Goal: Task Accomplishment & Management: Use online tool/utility

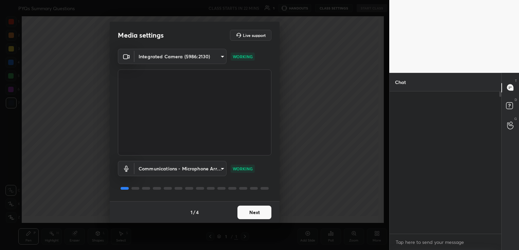
scroll to position [2, 2]
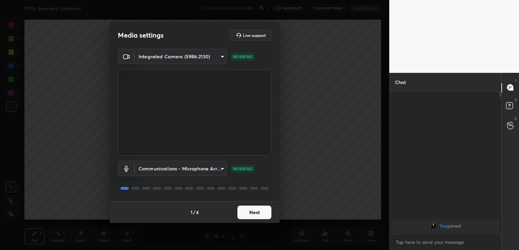
click at [255, 212] on button "Next" at bounding box center [254, 213] width 34 height 14
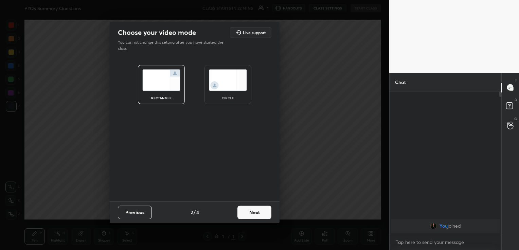
click at [255, 212] on button "Next" at bounding box center [254, 213] width 34 height 14
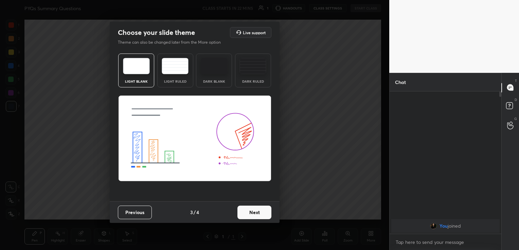
click at [266, 212] on button "Next" at bounding box center [254, 213] width 34 height 14
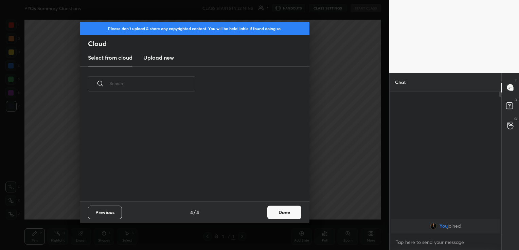
scroll to position [100, 218]
click at [169, 58] on h3 "Upload new" at bounding box center [158, 58] width 31 height 8
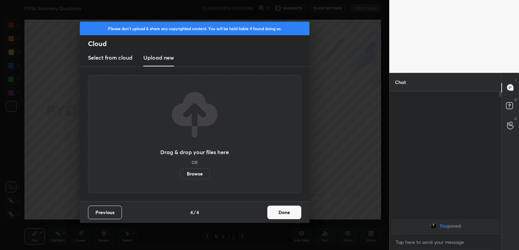
click at [193, 171] on label "Browse" at bounding box center [195, 174] width 30 height 11
click at [180, 171] on input "Browse" at bounding box center [180, 174] width 0 height 11
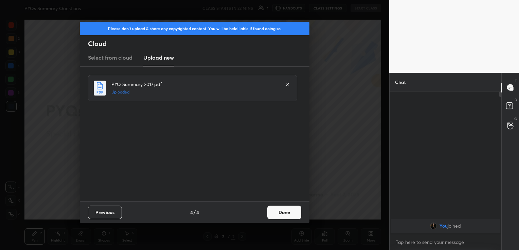
click at [286, 208] on button "Done" at bounding box center [284, 213] width 34 height 14
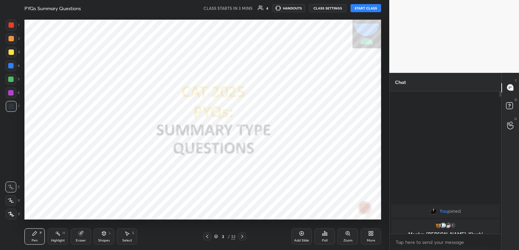
click at [367, 8] on button "START CLASS" at bounding box center [365, 8] width 31 height 8
click at [328, 10] on button "CLASS SETTINGS" at bounding box center [330, 8] width 37 height 8
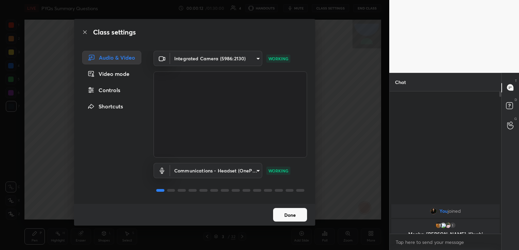
click at [289, 214] on button "Done" at bounding box center [290, 215] width 34 height 14
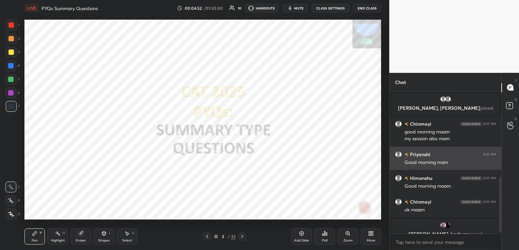
scroll to position [226, 0]
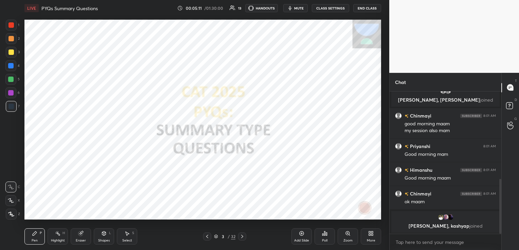
click at [244, 235] on icon at bounding box center [241, 236] width 5 height 5
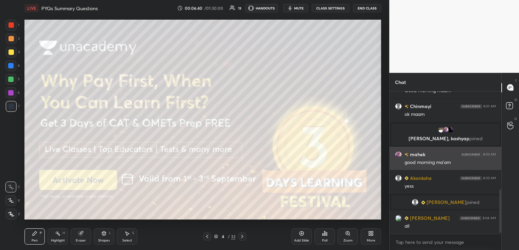
scroll to position [338, 0]
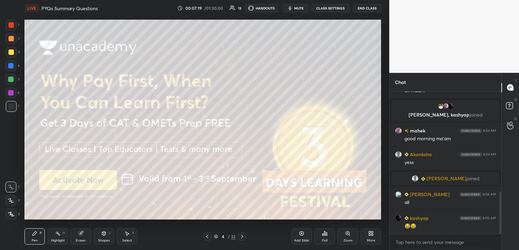
click at [244, 238] on icon at bounding box center [241, 236] width 5 height 5
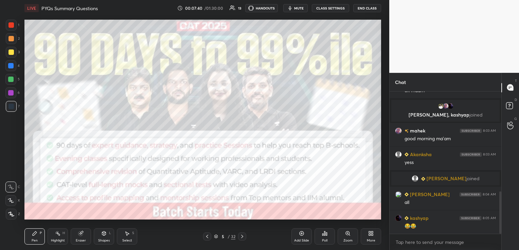
click at [244, 238] on icon at bounding box center [241, 236] width 5 height 5
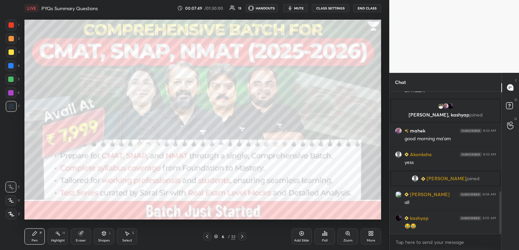
click at [244, 238] on icon at bounding box center [241, 236] width 5 height 5
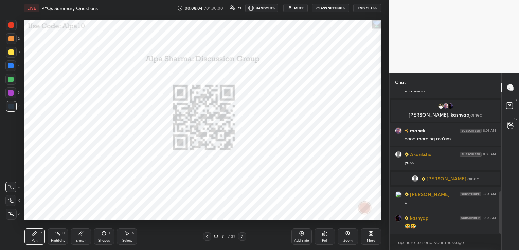
click at [217, 238] on icon at bounding box center [215, 238] width 3 height 1
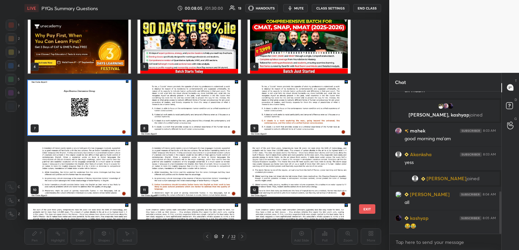
scroll to position [68, 0]
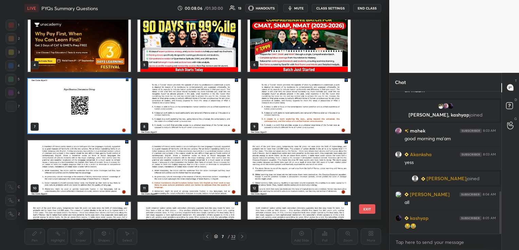
click at [103, 171] on img "grid" at bounding box center [79, 167] width 103 height 55
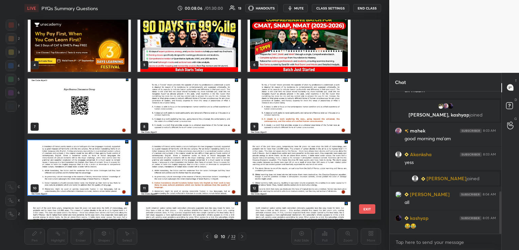
click at [103, 171] on img "grid" at bounding box center [79, 167] width 103 height 55
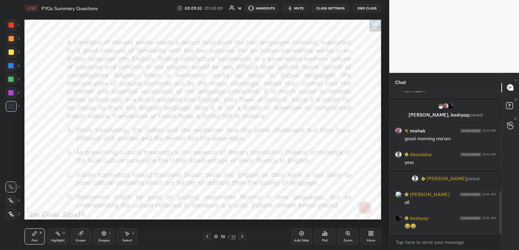
scroll to position [354, 0]
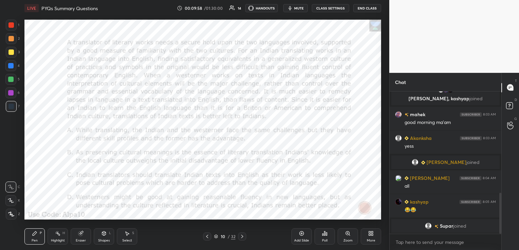
click at [327, 238] on div "Poll" at bounding box center [324, 237] width 20 height 16
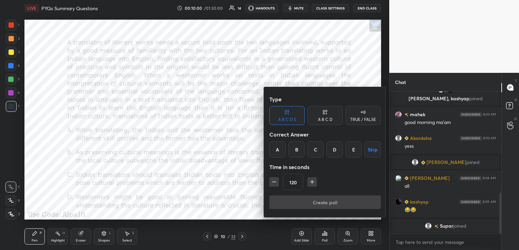
click at [320, 119] on div "A B C D" at bounding box center [325, 120] width 15 height 4
click at [324, 151] on div "C" at bounding box center [325, 150] width 20 height 16
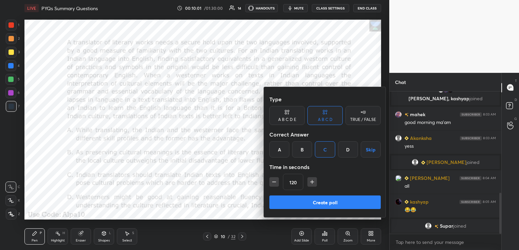
click at [317, 200] on button "Create poll" at bounding box center [324, 203] width 111 height 14
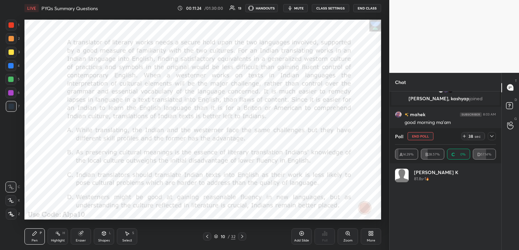
scroll to position [79, 99]
click at [491, 139] on icon at bounding box center [491, 136] width 5 height 5
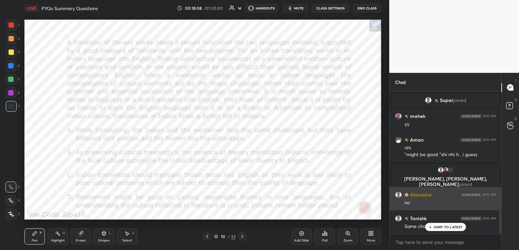
scroll to position [428, 0]
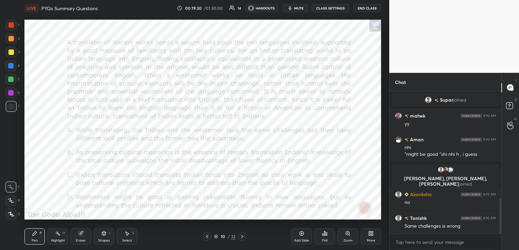
click at [83, 237] on icon at bounding box center [80, 233] width 5 height 5
click at [13, 214] on span "Erase all" at bounding box center [11, 214] width 10 height 5
click at [61, 240] on div "Highlight" at bounding box center [58, 240] width 14 height 3
click at [81, 237] on div "Eraser" at bounding box center [81, 237] width 20 height 16
click at [11, 215] on span "Erase all" at bounding box center [11, 214] width 10 height 5
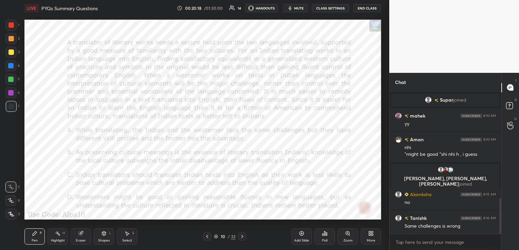
scroll to position [452, 0]
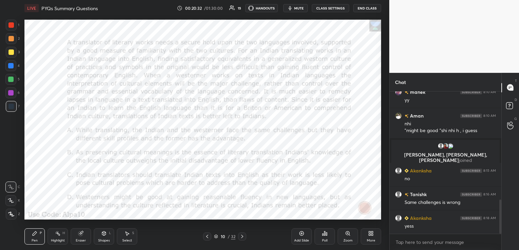
click at [216, 236] on icon at bounding box center [216, 237] width 4 height 4
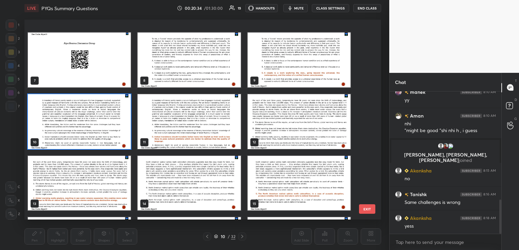
scroll to position [148, 0]
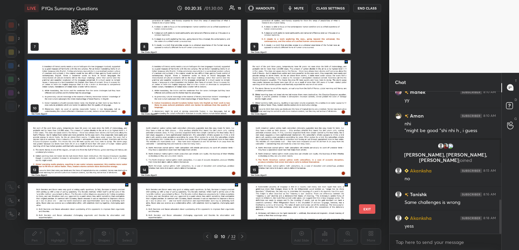
click at [176, 136] on img "grid" at bounding box center [188, 149] width 103 height 55
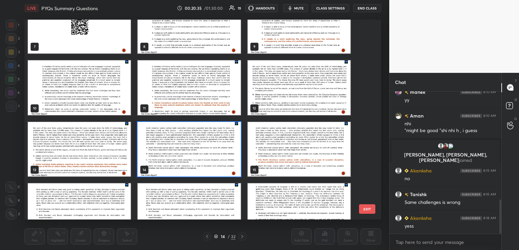
click at [176, 136] on img "grid" at bounding box center [188, 149] width 103 height 55
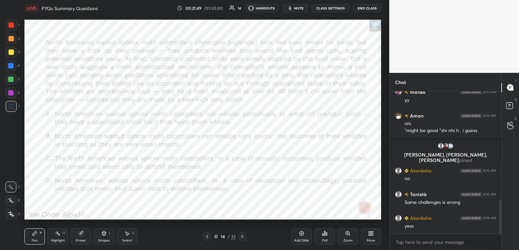
click at [330, 239] on div "Poll" at bounding box center [324, 237] width 20 height 16
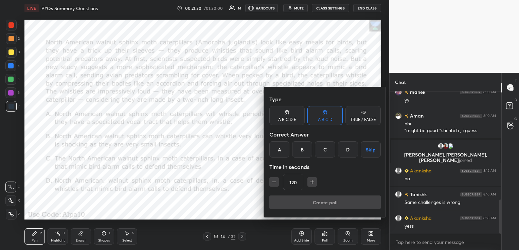
click at [328, 152] on div "C" at bounding box center [325, 150] width 20 height 16
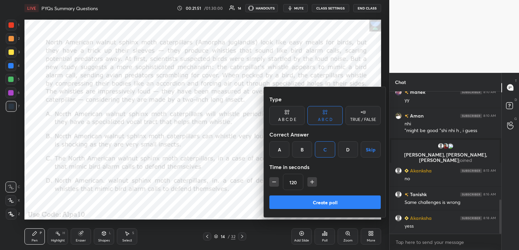
click at [317, 201] on button "Create poll" at bounding box center [324, 203] width 111 height 14
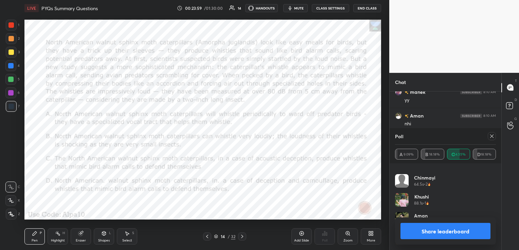
scroll to position [0, 0]
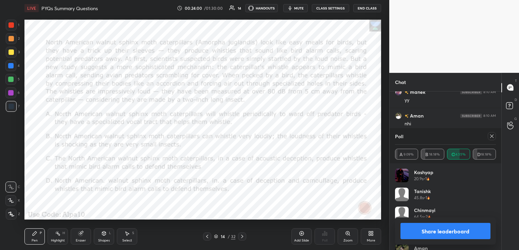
click at [492, 135] on icon at bounding box center [491, 136] width 3 height 3
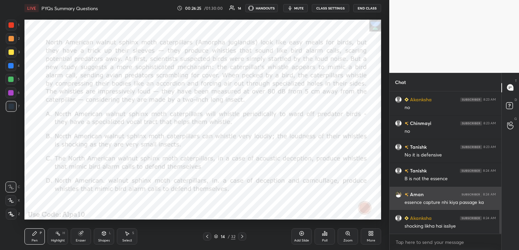
scroll to position [689, 0]
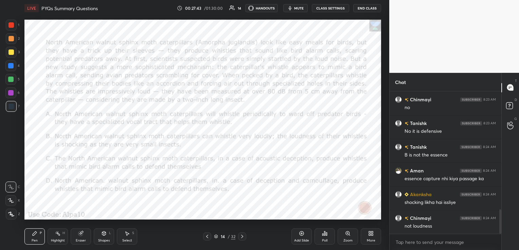
click at [83, 236] on icon at bounding box center [80, 233] width 5 height 5
click at [10, 215] on span "Erase all" at bounding box center [11, 214] width 10 height 5
click at [242, 237] on icon at bounding box center [241, 236] width 5 height 5
click at [327, 240] on div "Poll" at bounding box center [324, 240] width 5 height 3
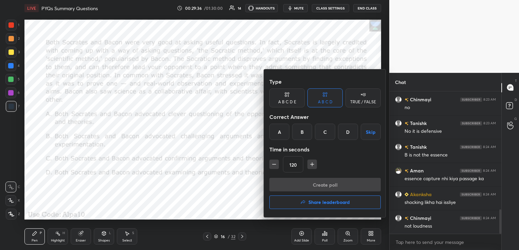
click at [350, 130] on div "D" at bounding box center [348, 132] width 20 height 16
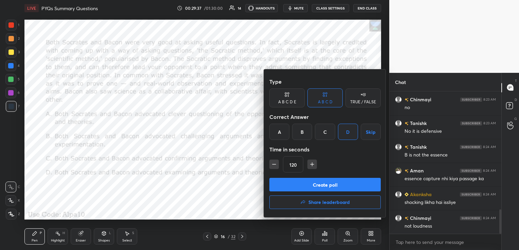
click at [353, 183] on button "Create poll" at bounding box center [324, 185] width 111 height 14
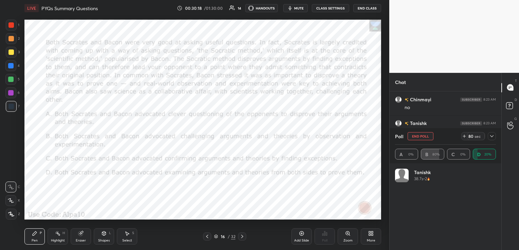
scroll to position [79, 99]
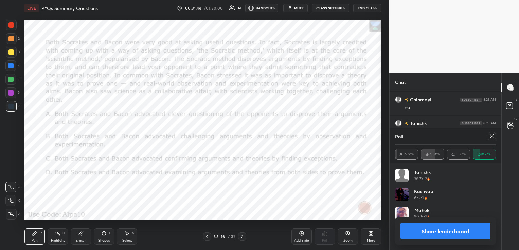
click at [491, 136] on icon at bounding box center [491, 136] width 3 height 3
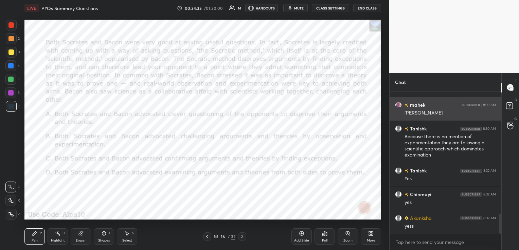
scroll to position [904, 0]
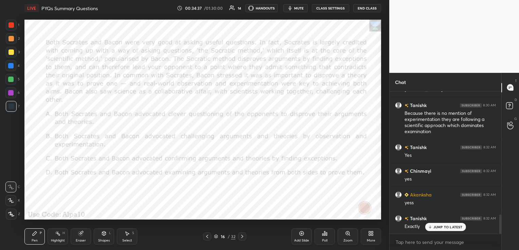
click at [86, 239] on div "Eraser" at bounding box center [81, 237] width 20 height 16
click at [14, 215] on span "Erase all" at bounding box center [11, 214] width 10 height 5
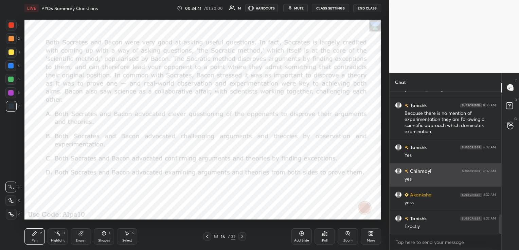
scroll to position [904, 0]
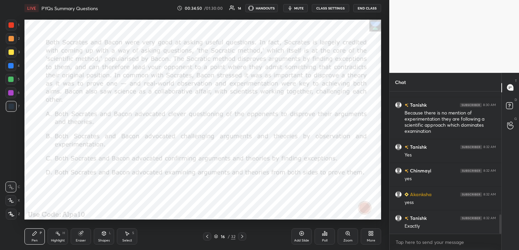
click at [244, 238] on icon at bounding box center [241, 236] width 5 height 5
click at [322, 239] on div "Poll" at bounding box center [324, 240] width 5 height 3
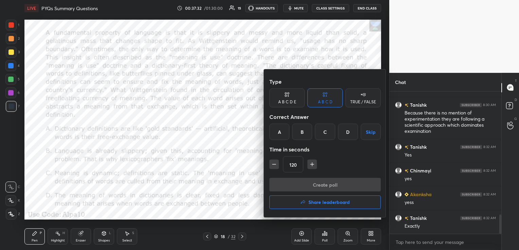
click at [330, 133] on div "C" at bounding box center [325, 132] width 20 height 16
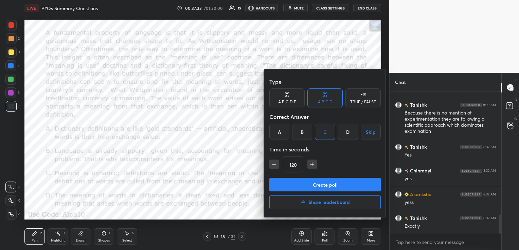
click at [328, 184] on button "Create poll" at bounding box center [324, 185] width 111 height 14
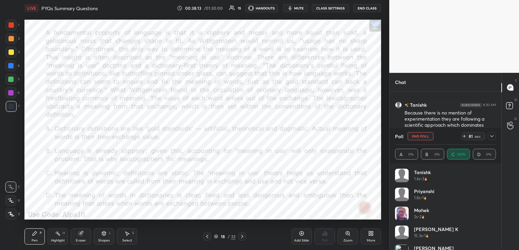
scroll to position [33, 0]
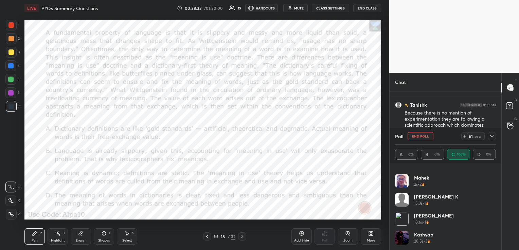
click at [300, 12] on button "mute" at bounding box center [295, 8] width 24 height 8
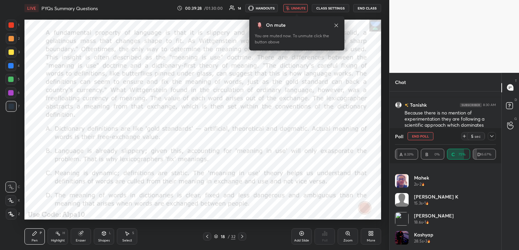
click at [300, 12] on button "unmute" at bounding box center [295, 8] width 24 height 8
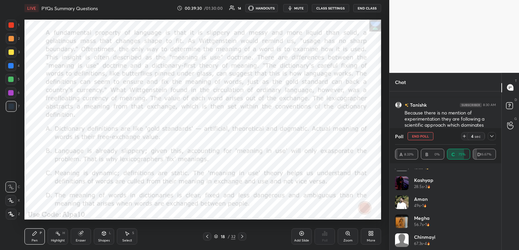
scroll to position [90, 0]
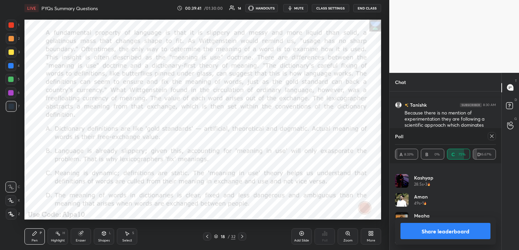
click at [491, 136] on icon at bounding box center [491, 136] width 3 height 3
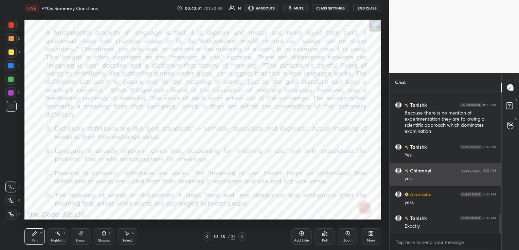
scroll to position [928, 0]
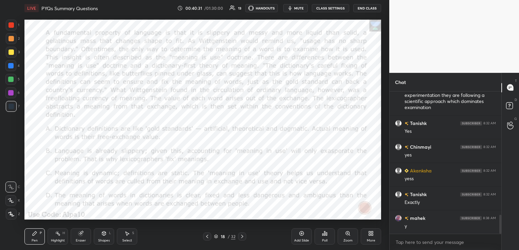
click at [78, 237] on div "Eraser" at bounding box center [81, 237] width 20 height 16
click at [10, 217] on span "Erase all" at bounding box center [11, 214] width 10 height 5
click at [215, 238] on icon at bounding box center [216, 237] width 4 height 4
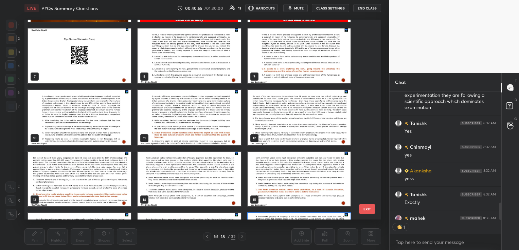
scroll to position [68, 0]
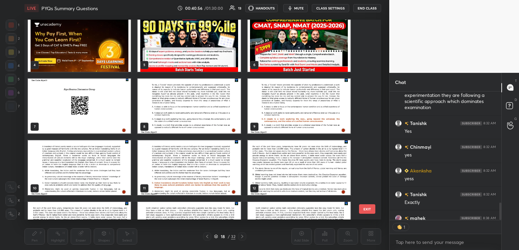
click at [187, 99] on img "grid" at bounding box center [188, 105] width 103 height 55
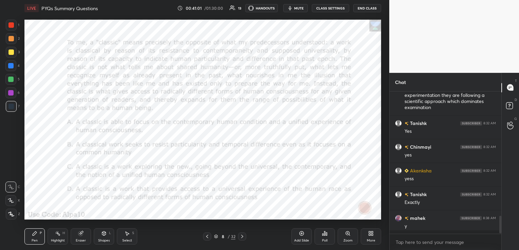
scroll to position [928, 0]
click at [329, 238] on div "Poll" at bounding box center [324, 237] width 20 height 16
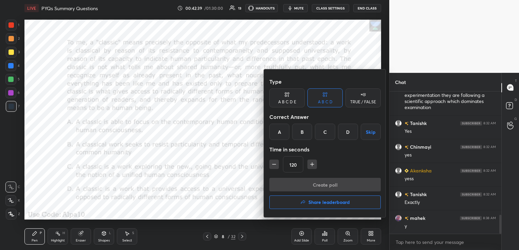
click at [330, 136] on div "C" at bounding box center [325, 132] width 20 height 16
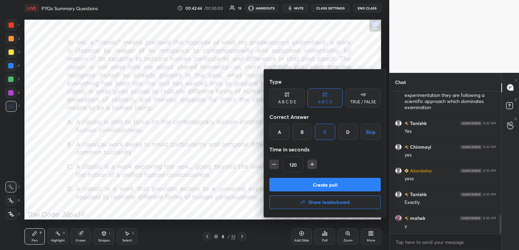
click at [288, 184] on button "Create poll" at bounding box center [324, 185] width 111 height 14
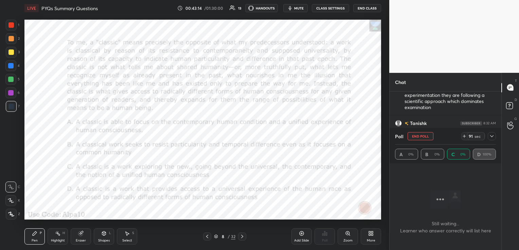
scroll to position [980, 0]
click at [490, 135] on icon at bounding box center [491, 136] width 5 height 5
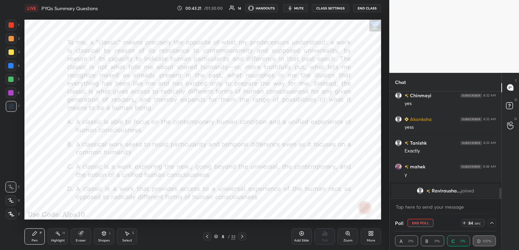
click at [491, 223] on icon at bounding box center [491, 223] width 5 height 5
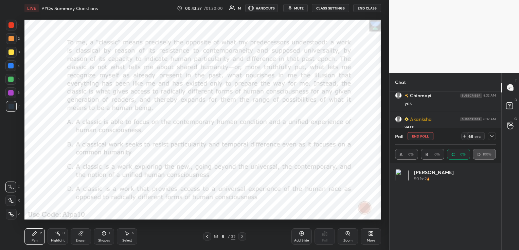
scroll to position [79, 99]
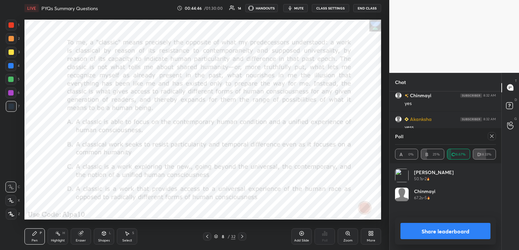
click at [490, 136] on icon at bounding box center [491, 136] width 5 height 5
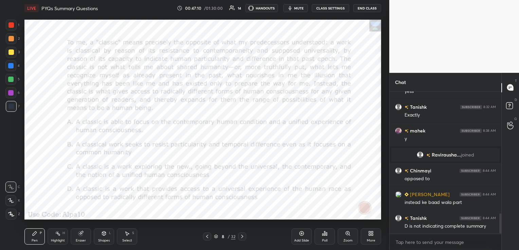
scroll to position [882, 0]
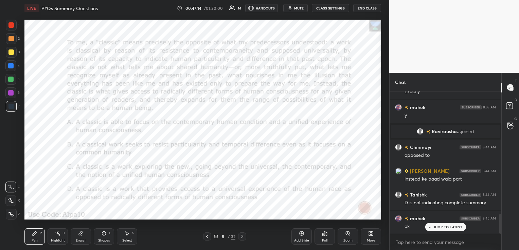
click at [83, 239] on div "Eraser" at bounding box center [81, 240] width 10 height 3
click at [13, 217] on div "Erase all" at bounding box center [10, 214] width 11 height 11
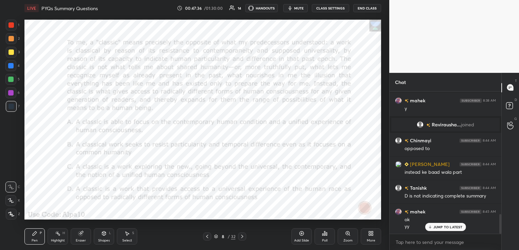
click at [79, 241] on div "Eraser" at bounding box center [81, 240] width 10 height 3
click at [13, 215] on span "Erase all" at bounding box center [11, 214] width 10 height 5
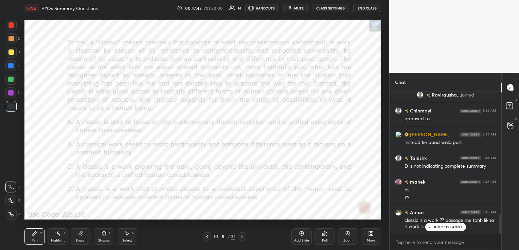
click at [82, 239] on div "Eraser" at bounding box center [81, 240] width 10 height 3
click at [12, 215] on span "Erase all" at bounding box center [11, 214] width 10 height 5
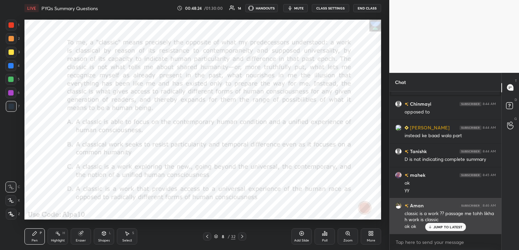
scroll to position [926, 0]
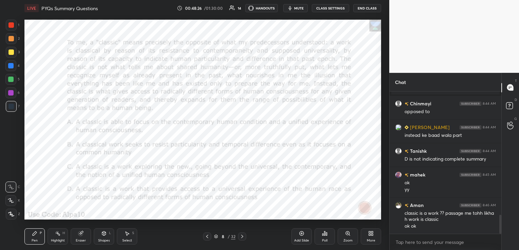
click at [78, 240] on div "Eraser" at bounding box center [81, 240] width 10 height 3
click at [10, 215] on span "Erase all" at bounding box center [11, 214] width 10 height 5
click at [214, 237] on icon at bounding box center [216, 237] width 4 height 4
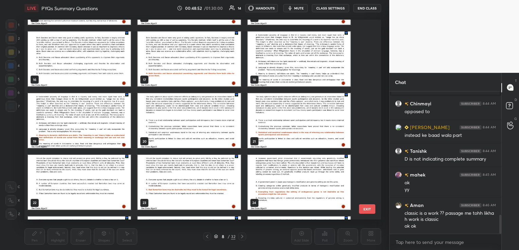
scroll to position [305, 0]
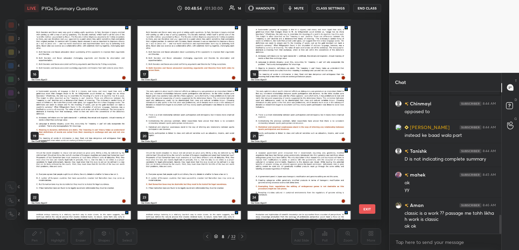
click at [210, 118] on img "grid" at bounding box center [188, 115] width 103 height 55
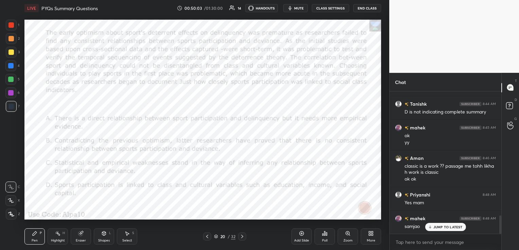
scroll to position [997, 0]
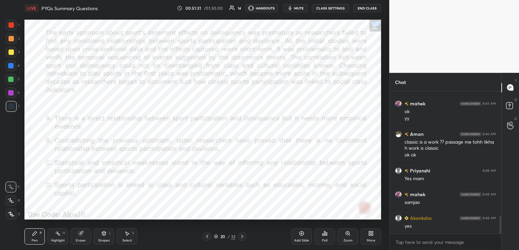
click at [328, 237] on div "Poll" at bounding box center [324, 237] width 20 height 16
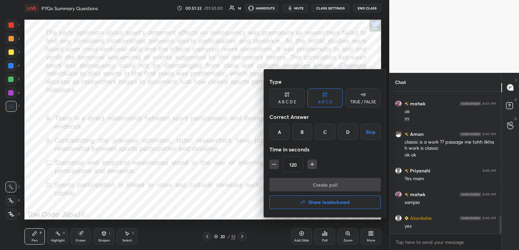
click at [325, 133] on div "C" at bounding box center [325, 132] width 20 height 16
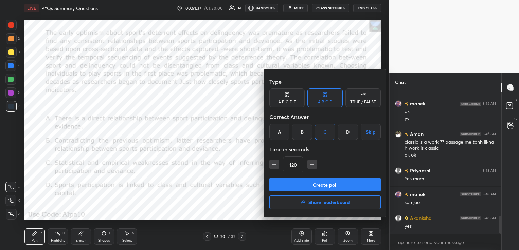
click at [322, 183] on button "Create poll" at bounding box center [324, 185] width 111 height 14
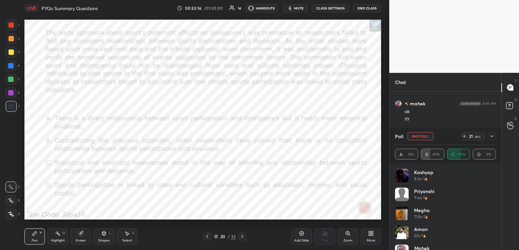
scroll to position [33, 0]
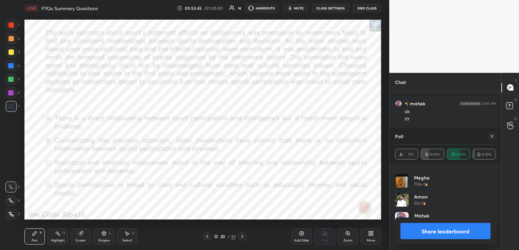
click at [493, 134] on icon at bounding box center [491, 136] width 5 height 5
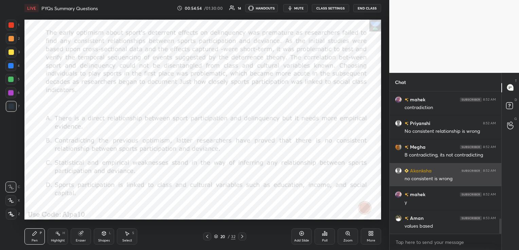
scroll to position [1187, 0]
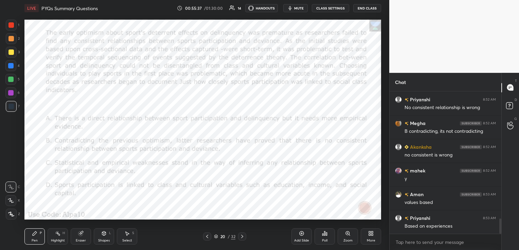
click at [243, 235] on icon at bounding box center [241, 236] width 5 height 5
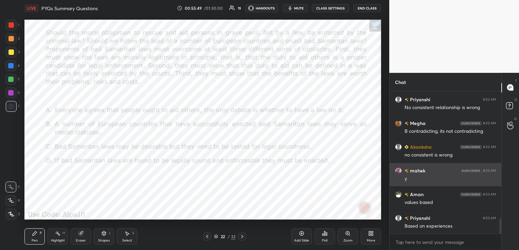
scroll to position [1204, 0]
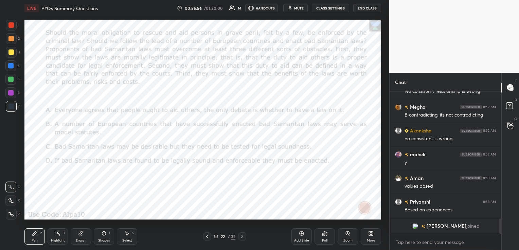
click at [327, 238] on div "Poll" at bounding box center [324, 237] width 20 height 16
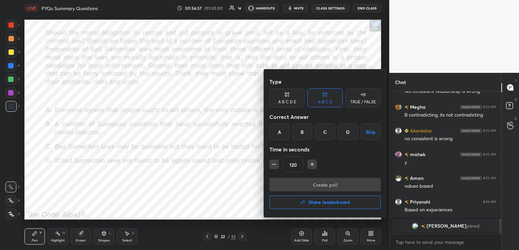
click at [323, 129] on div "C" at bounding box center [325, 132] width 20 height 16
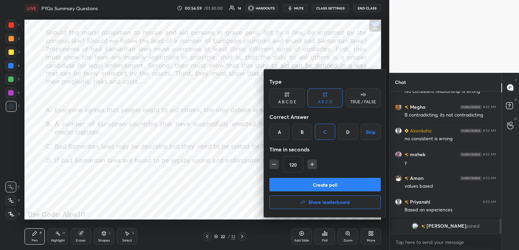
click at [327, 186] on button "Create poll" at bounding box center [324, 185] width 111 height 14
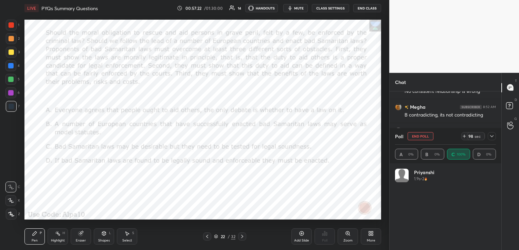
scroll to position [1247, 0]
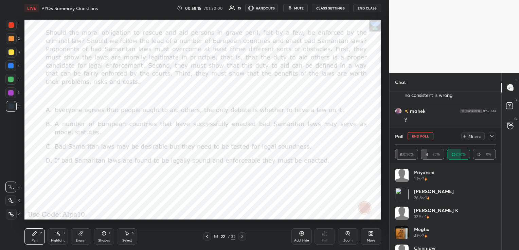
click at [492, 135] on icon at bounding box center [491, 136] width 5 height 5
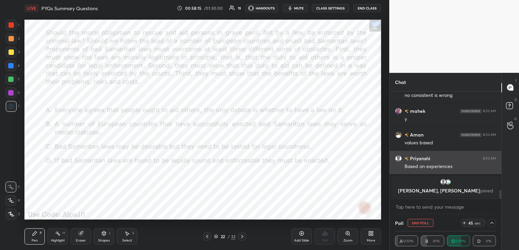
scroll to position [0, 2]
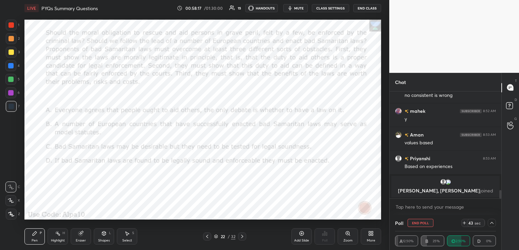
click at [492, 224] on icon at bounding box center [491, 223] width 5 height 5
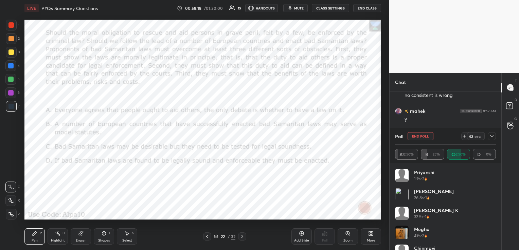
scroll to position [14, 0]
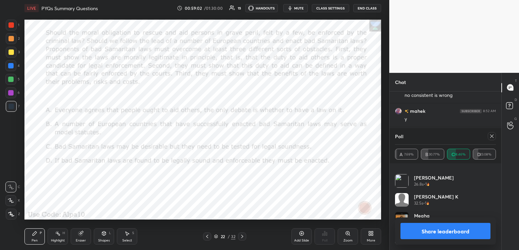
click at [491, 137] on icon at bounding box center [491, 136] width 3 height 3
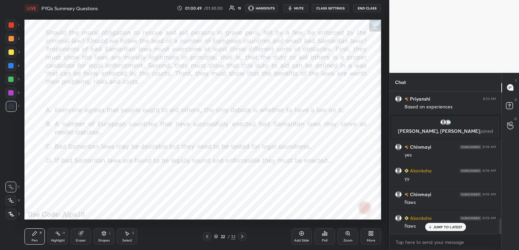
scroll to position [1190, 0]
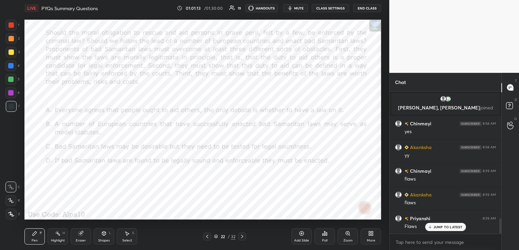
click at [82, 238] on div "Eraser" at bounding box center [81, 237] width 20 height 16
click at [12, 217] on span "Erase all" at bounding box center [11, 214] width 10 height 5
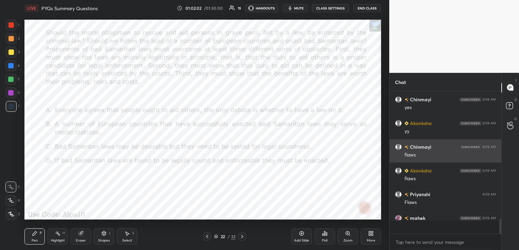
scroll to position [1215, 0]
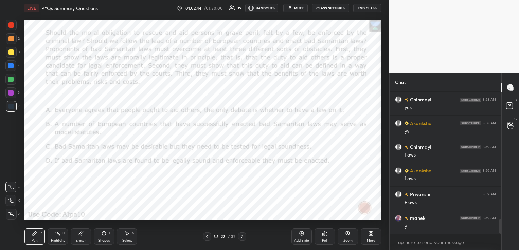
click at [215, 237] on icon at bounding box center [216, 237] width 4 height 4
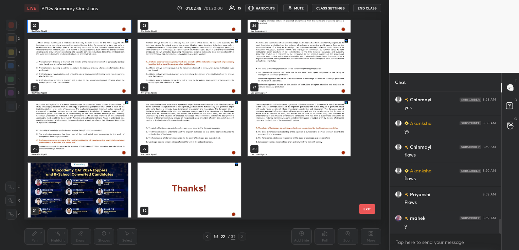
scroll to position [478, 0]
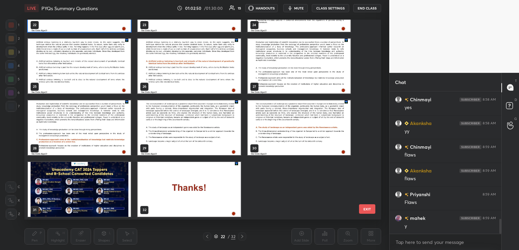
click at [65, 50] on img "grid" at bounding box center [79, 66] width 103 height 55
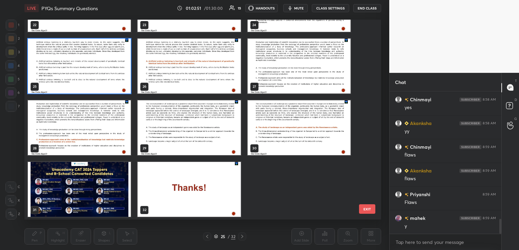
click at [65, 50] on img "grid" at bounding box center [79, 66] width 103 height 55
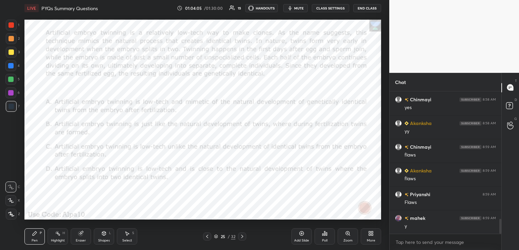
click at [327, 239] on div "Poll" at bounding box center [324, 240] width 5 height 3
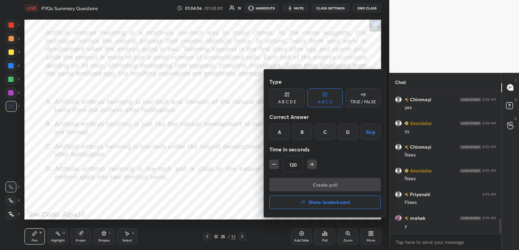
click at [282, 132] on div "A" at bounding box center [279, 132] width 20 height 16
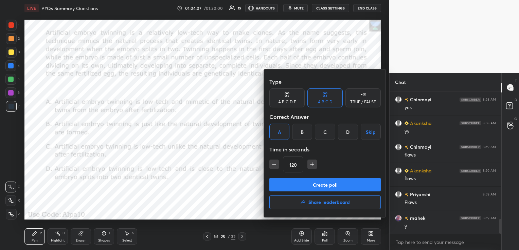
click at [341, 187] on button "Create poll" at bounding box center [324, 185] width 111 height 14
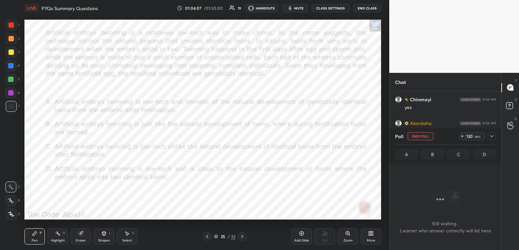
scroll to position [106, 110]
click at [300, 10] on button "mute" at bounding box center [295, 8] width 24 height 8
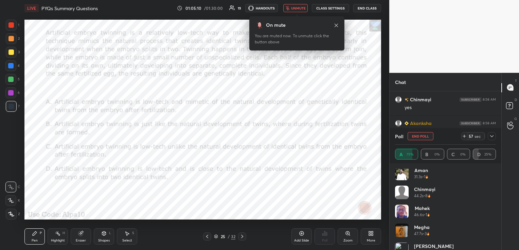
scroll to position [33, 0]
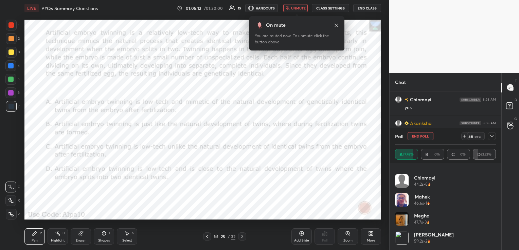
click at [296, 6] on span "unmute" at bounding box center [298, 8] width 15 height 5
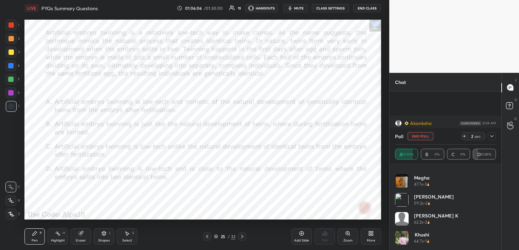
scroll to position [1266, 0]
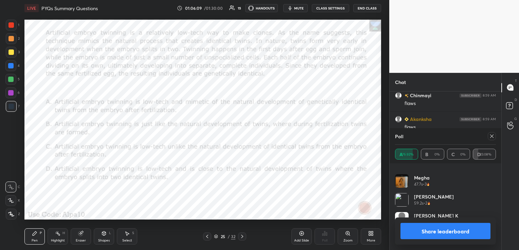
click at [491, 135] on icon at bounding box center [491, 136] width 5 height 5
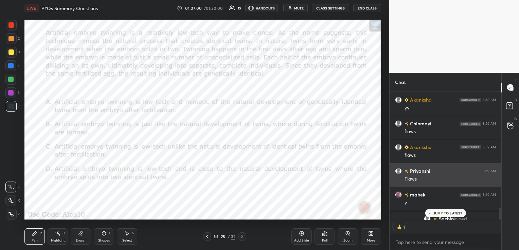
scroll to position [1245, 0]
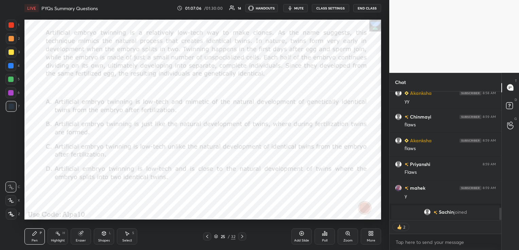
click at [244, 236] on icon at bounding box center [241, 236] width 5 height 5
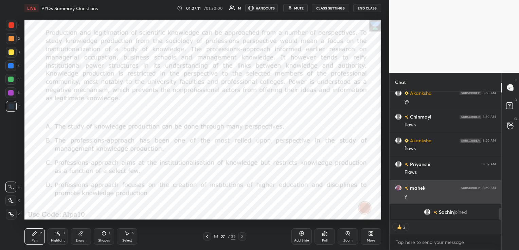
scroll to position [1231, 0]
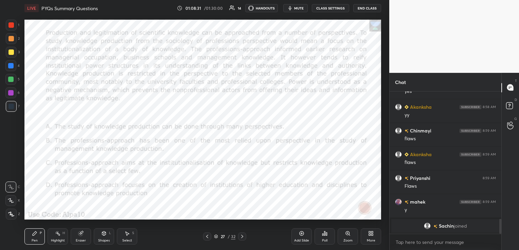
click at [325, 236] on icon at bounding box center [324, 234] width 1 height 4
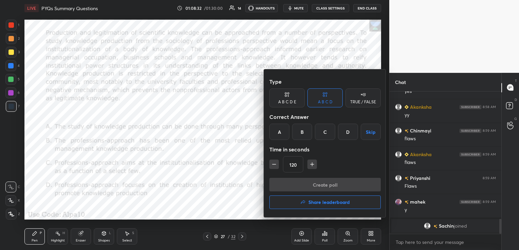
click at [326, 132] on div "C" at bounding box center [325, 132] width 20 height 16
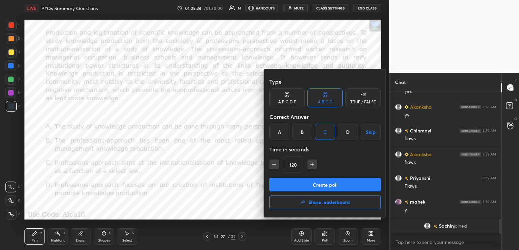
click at [324, 187] on button "Create poll" at bounding box center [324, 185] width 111 height 14
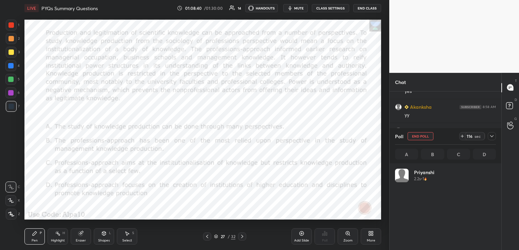
scroll to position [79, 99]
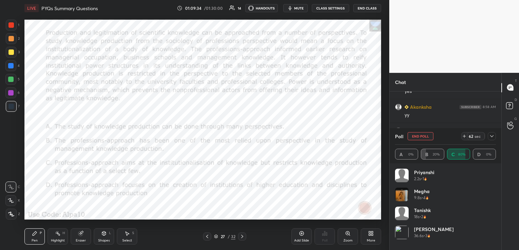
click at [297, 11] on button "mute" at bounding box center [295, 8] width 24 height 8
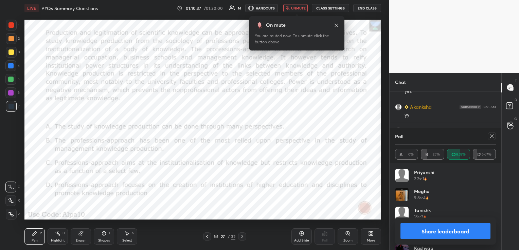
click at [305, 7] on span "unmute" at bounding box center [298, 8] width 15 height 5
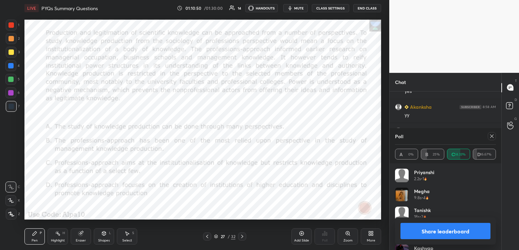
click at [491, 134] on icon at bounding box center [491, 136] width 5 height 5
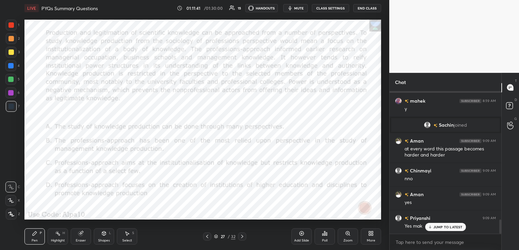
scroll to position [1302, 0]
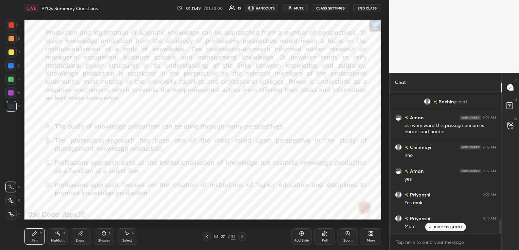
click at [78, 240] on div "Eraser" at bounding box center [81, 240] width 10 height 3
click at [11, 218] on div "Erase all" at bounding box center [10, 214] width 11 height 11
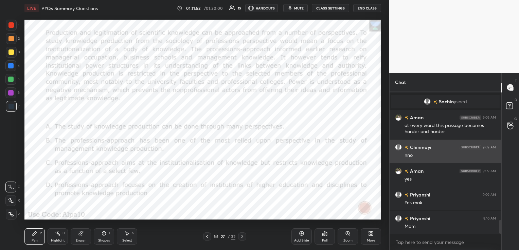
scroll to position [1302, 0]
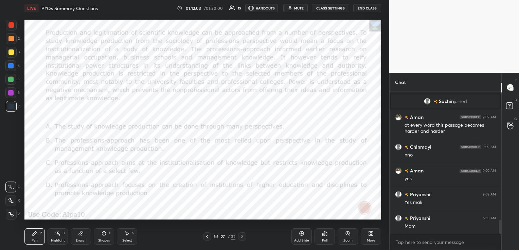
click at [242, 237] on icon at bounding box center [242, 236] width 2 height 3
click at [324, 237] on div "Poll" at bounding box center [324, 237] width 20 height 16
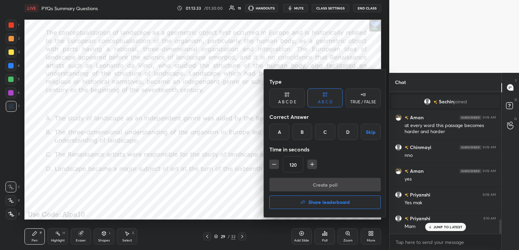
click at [277, 134] on div "A" at bounding box center [279, 132] width 20 height 16
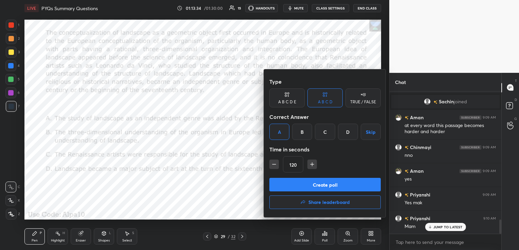
click at [299, 189] on button "Create poll" at bounding box center [324, 185] width 111 height 14
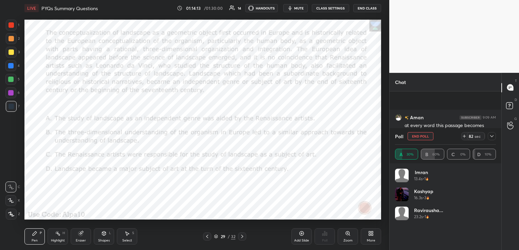
scroll to position [1361, 0]
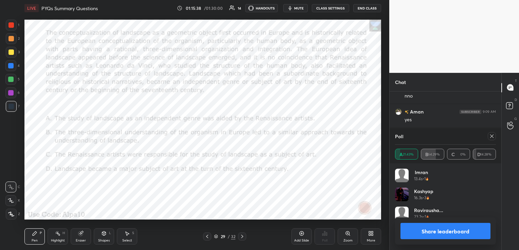
click at [490, 137] on icon at bounding box center [491, 136] width 5 height 5
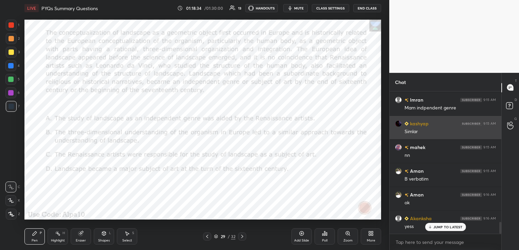
scroll to position [1634, 0]
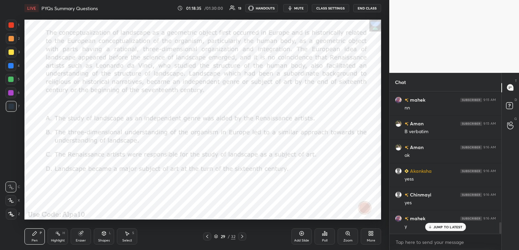
click at [84, 234] on div "Eraser" at bounding box center [81, 237] width 20 height 16
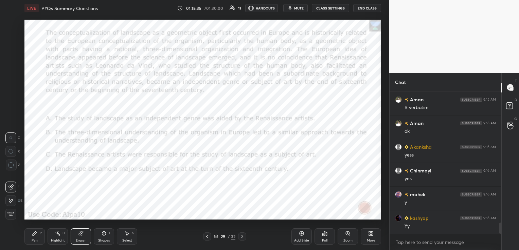
click at [11, 217] on span "Erase all" at bounding box center [11, 214] width 10 height 5
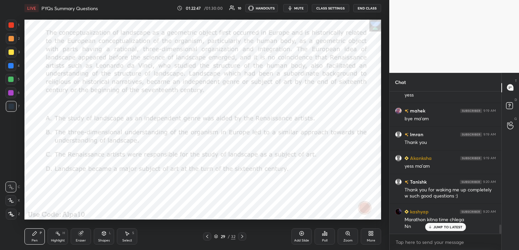
scroll to position [2116, 0]
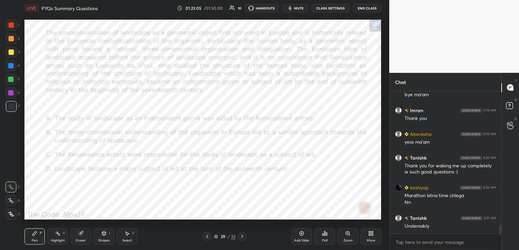
click at [372, 9] on button "End Class" at bounding box center [367, 8] width 28 height 8
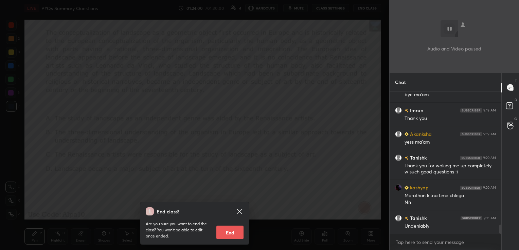
click at [231, 237] on button "End" at bounding box center [229, 233] width 27 height 14
type textarea "x"
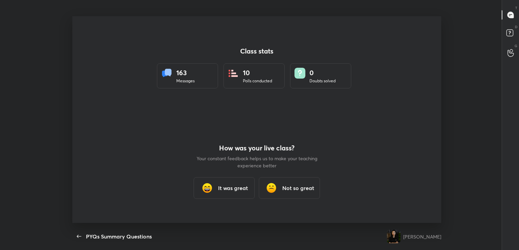
scroll to position [33729, 33437]
click at [229, 183] on div "It was great" at bounding box center [223, 188] width 61 height 22
